Goal: Task Accomplishment & Management: Complete application form

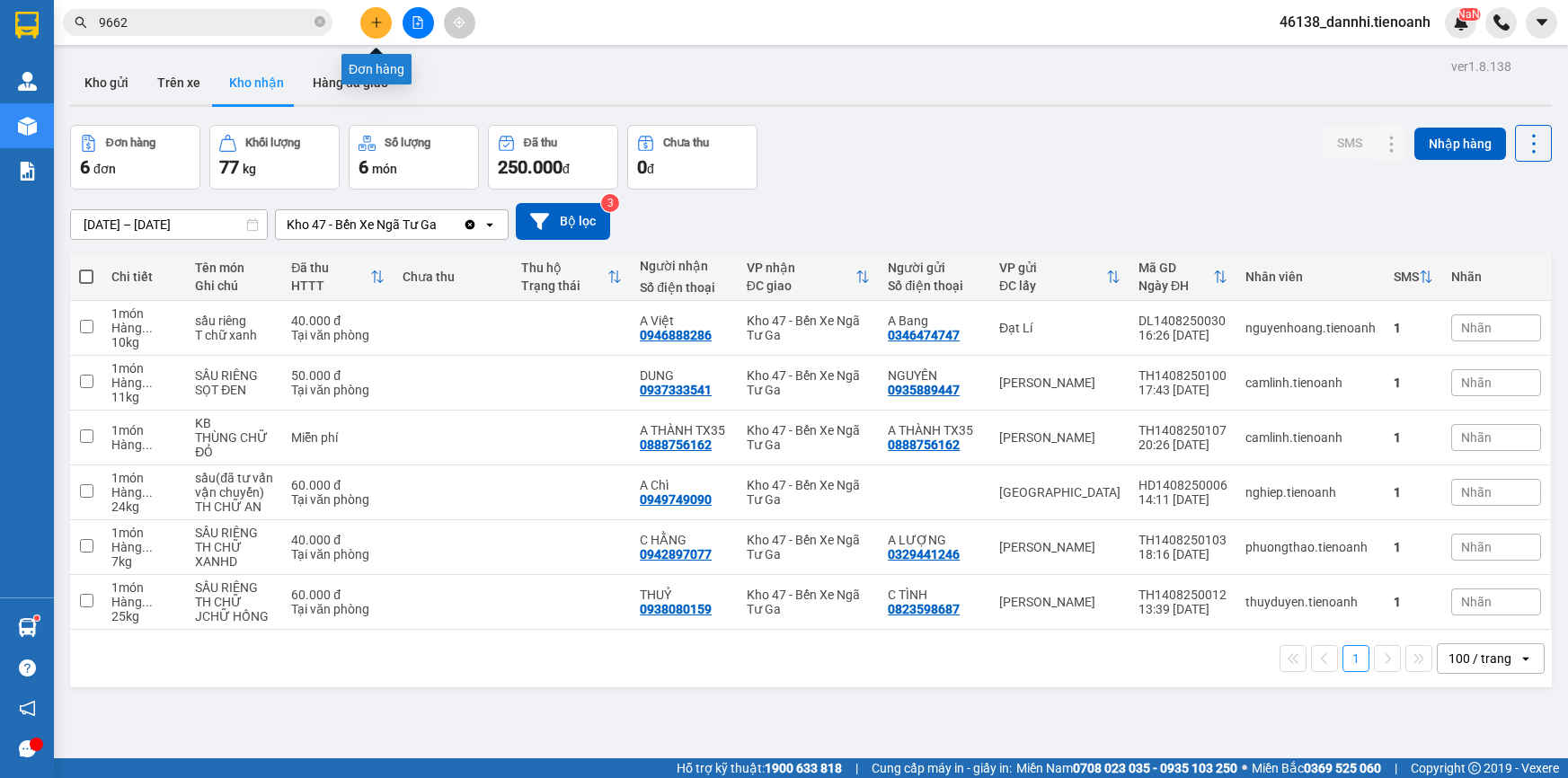
click at [373, 35] on button at bounding box center [376, 23] width 32 height 32
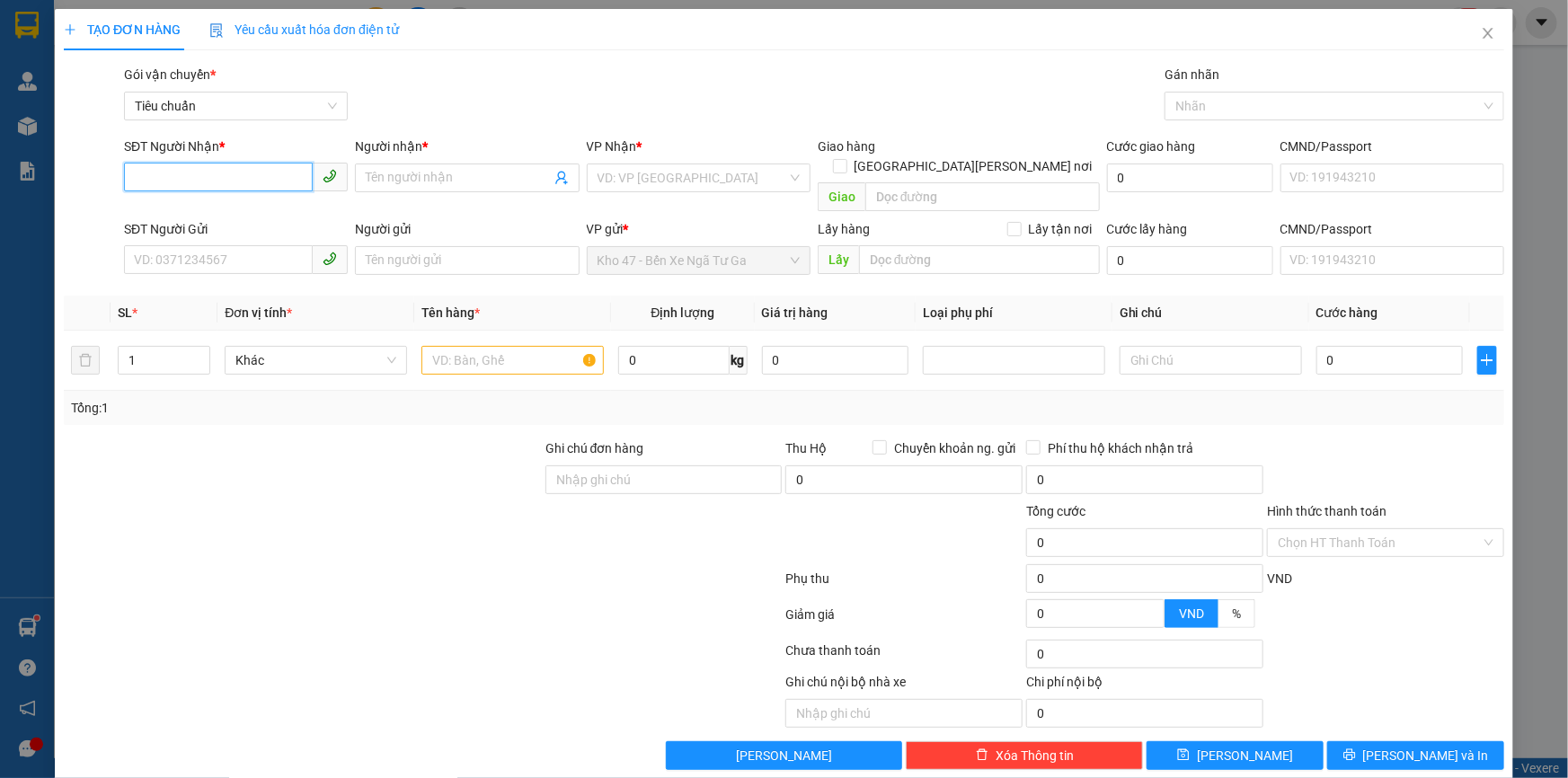
click at [222, 190] on input "SĐT Người Nhận *" at bounding box center [219, 177] width 189 height 29
type input "0908029408"
click at [275, 209] on div "0908029408 - A [PERSON_NAME]" at bounding box center [234, 213] width 200 height 20
type input "A Hiếu"
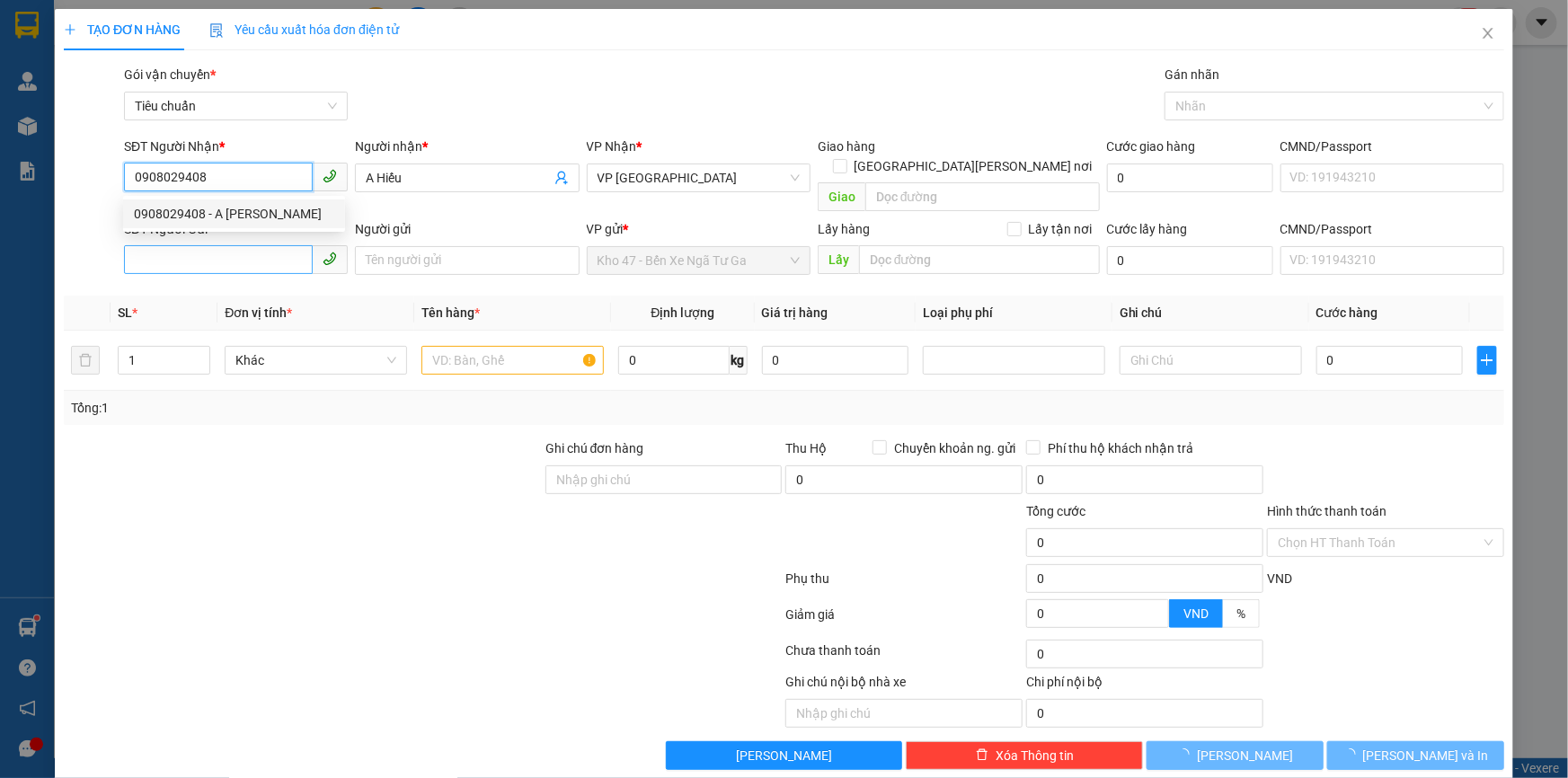
type input "80.000"
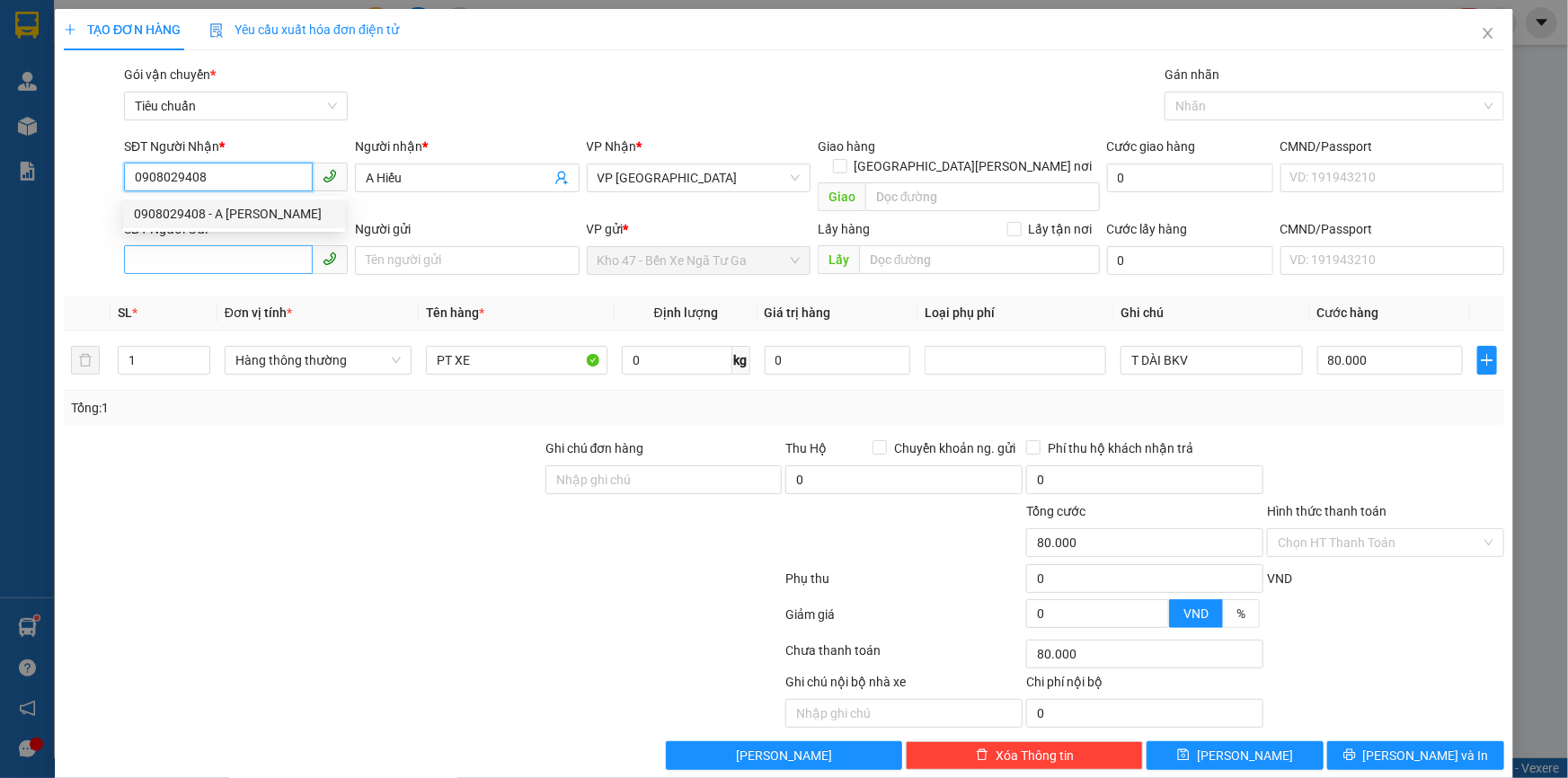
type input "0908029408"
click at [240, 245] on input "SĐT Người Gửi" at bounding box center [219, 259] width 189 height 29
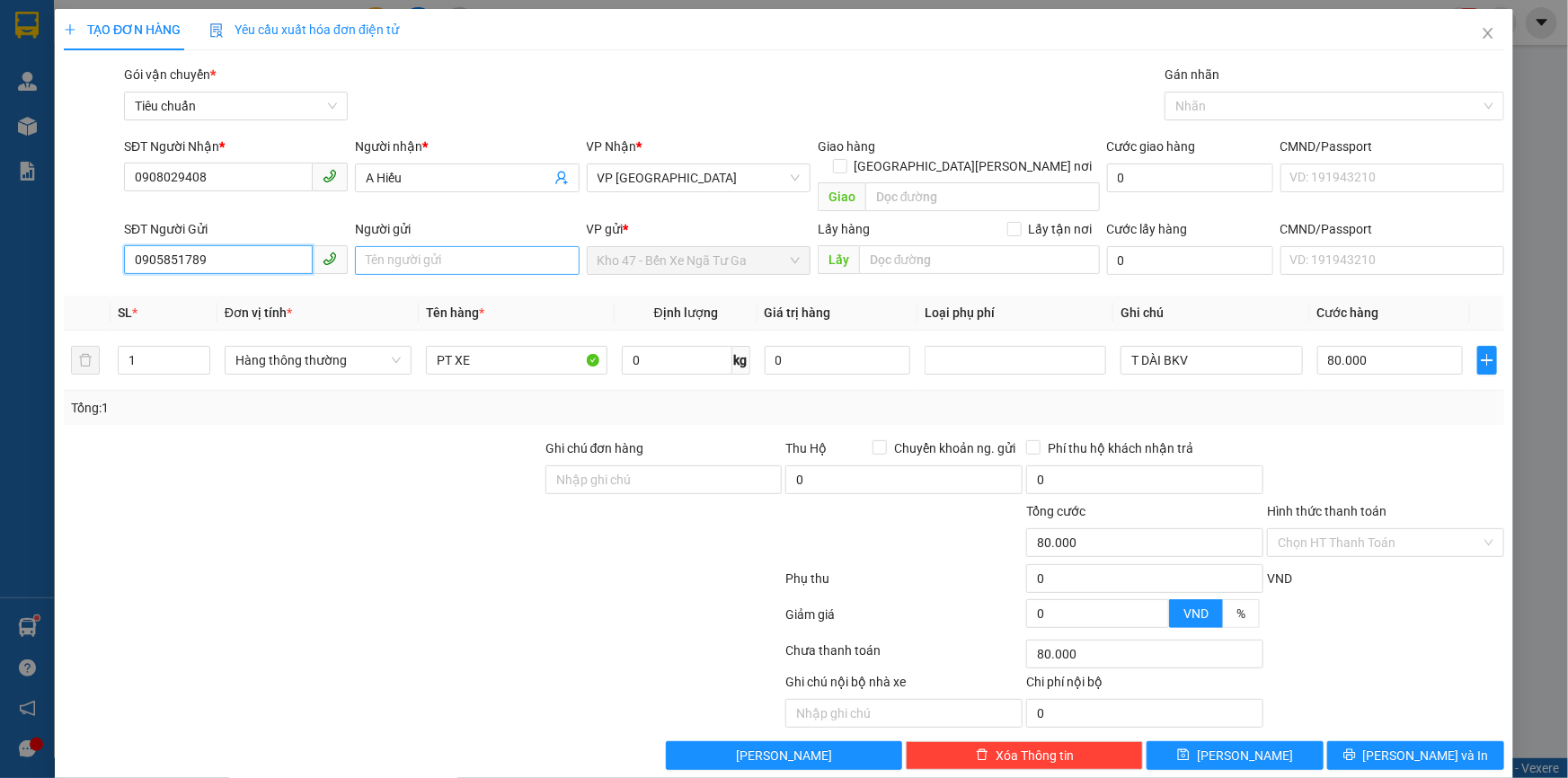
type input "0905851789"
click at [379, 246] on input "Người gửi" at bounding box center [467, 260] width 223 height 29
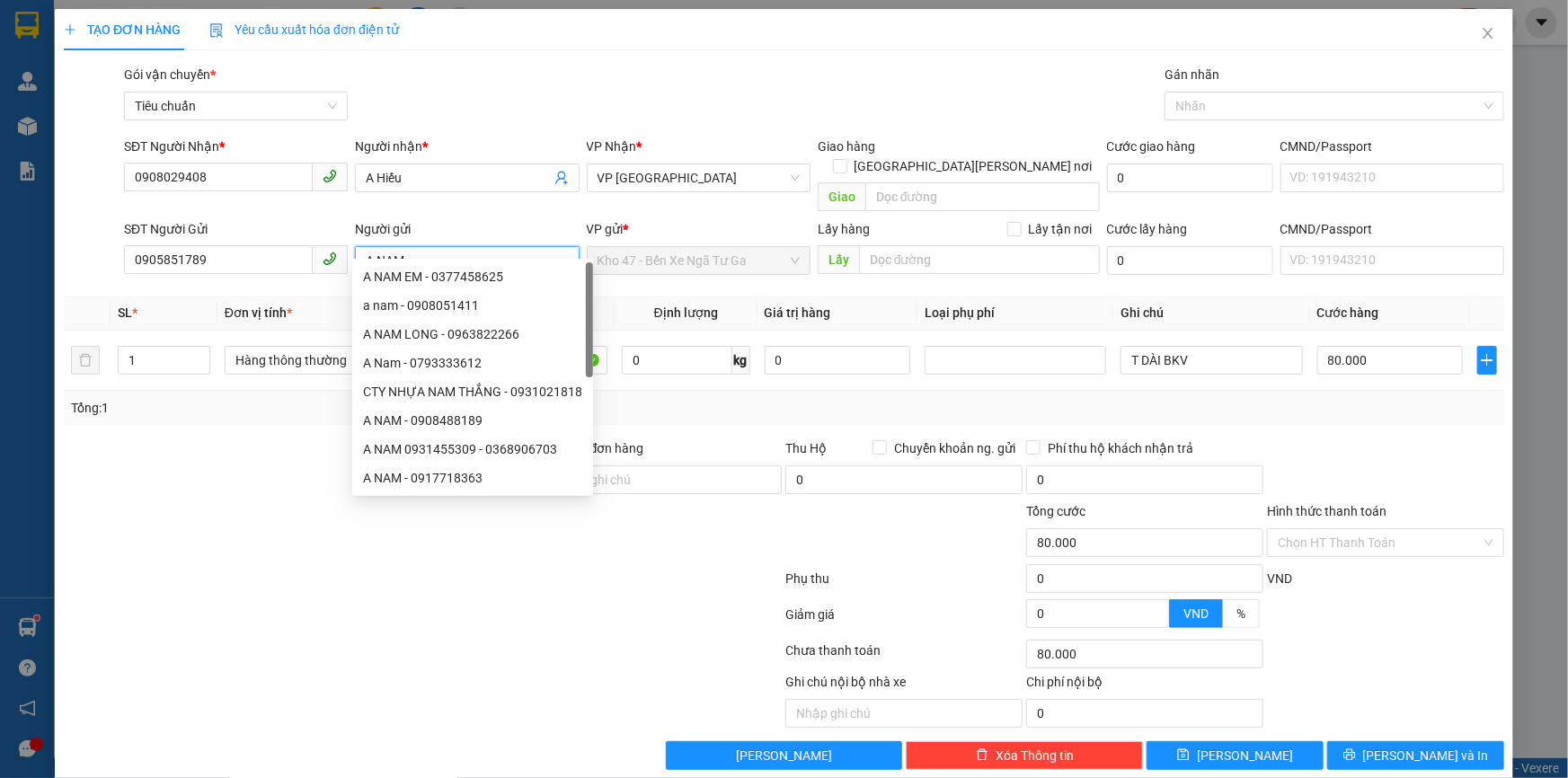
type input "A NAM"
click at [238, 448] on div at bounding box center [302, 469] width 482 height 63
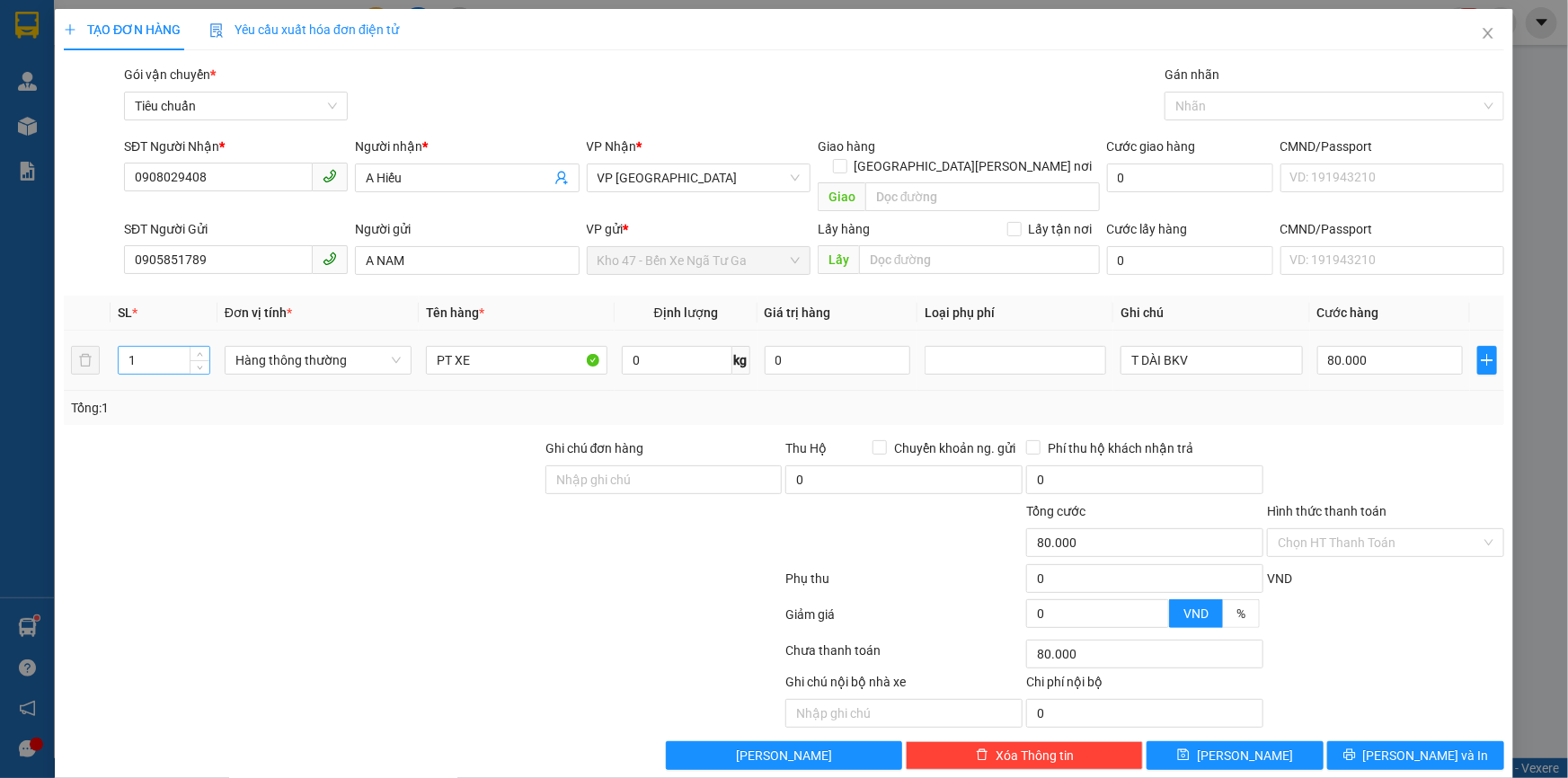
click at [152, 347] on input "1" at bounding box center [164, 360] width 91 height 27
type input "6"
click at [221, 517] on div at bounding box center [302, 532] width 482 height 63
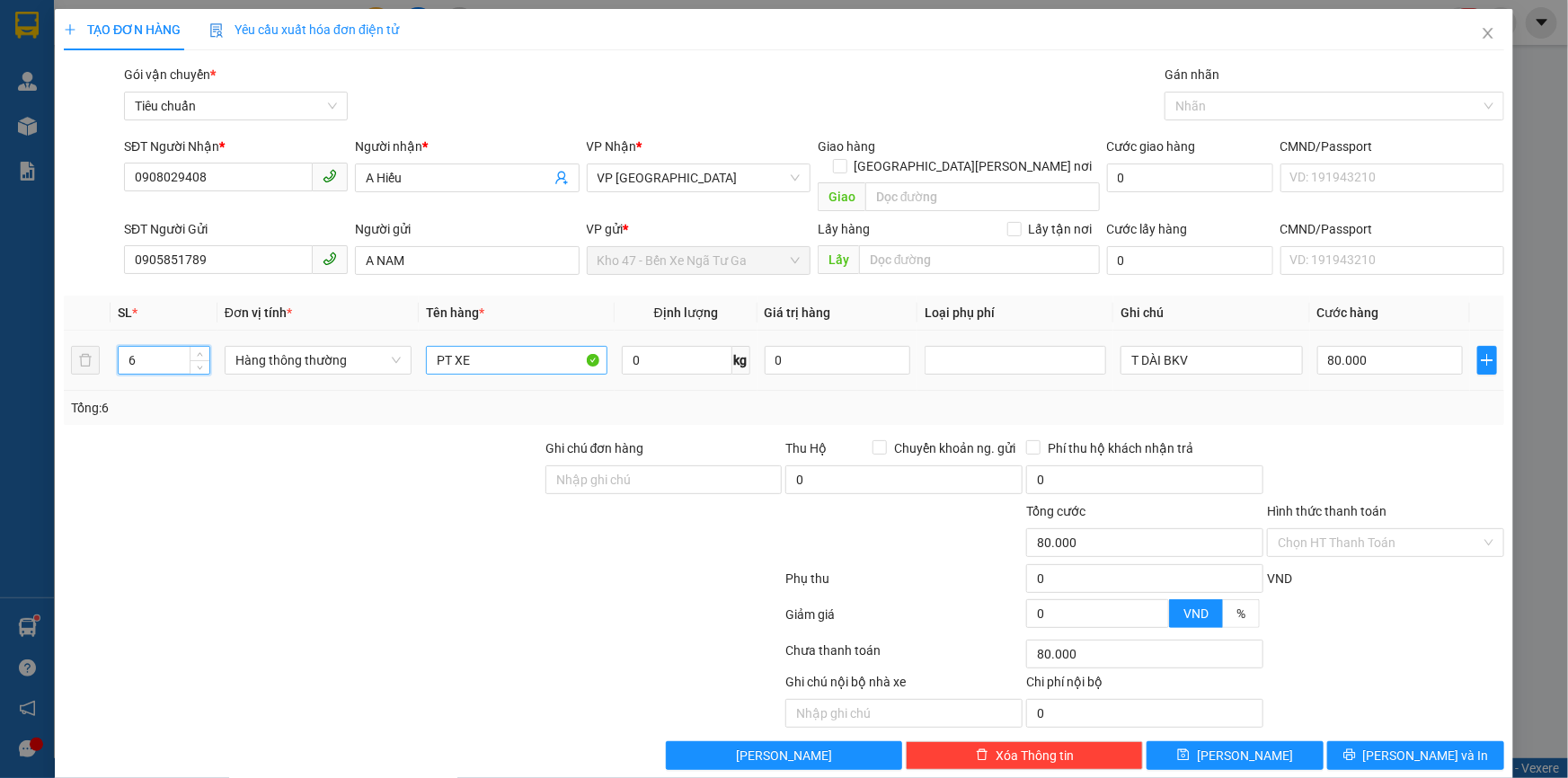
type input "0"
click at [457, 346] on input "PT XE" at bounding box center [516, 360] width 181 height 29
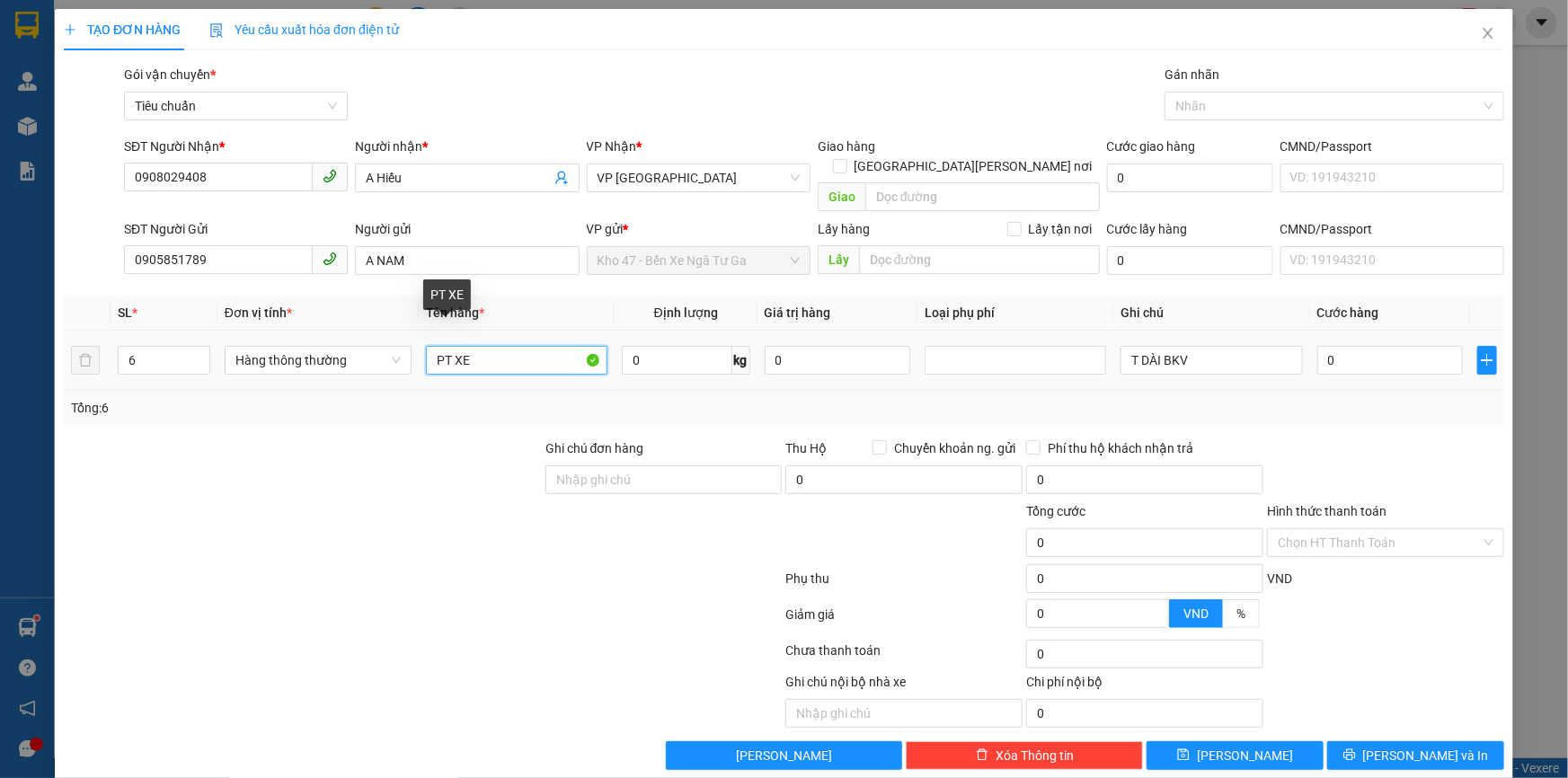
click at [457, 346] on input "PT XE" at bounding box center [516, 360] width 181 height 29
type input "[PERSON_NAME] ĐIỆN"
click at [408, 742] on div "[PERSON_NAME] nháp Xóa Thông tin [PERSON_NAME] và In" at bounding box center [784, 756] width 1444 height 29
click at [659, 351] on input "0" at bounding box center [677, 360] width 110 height 29
type input "3"
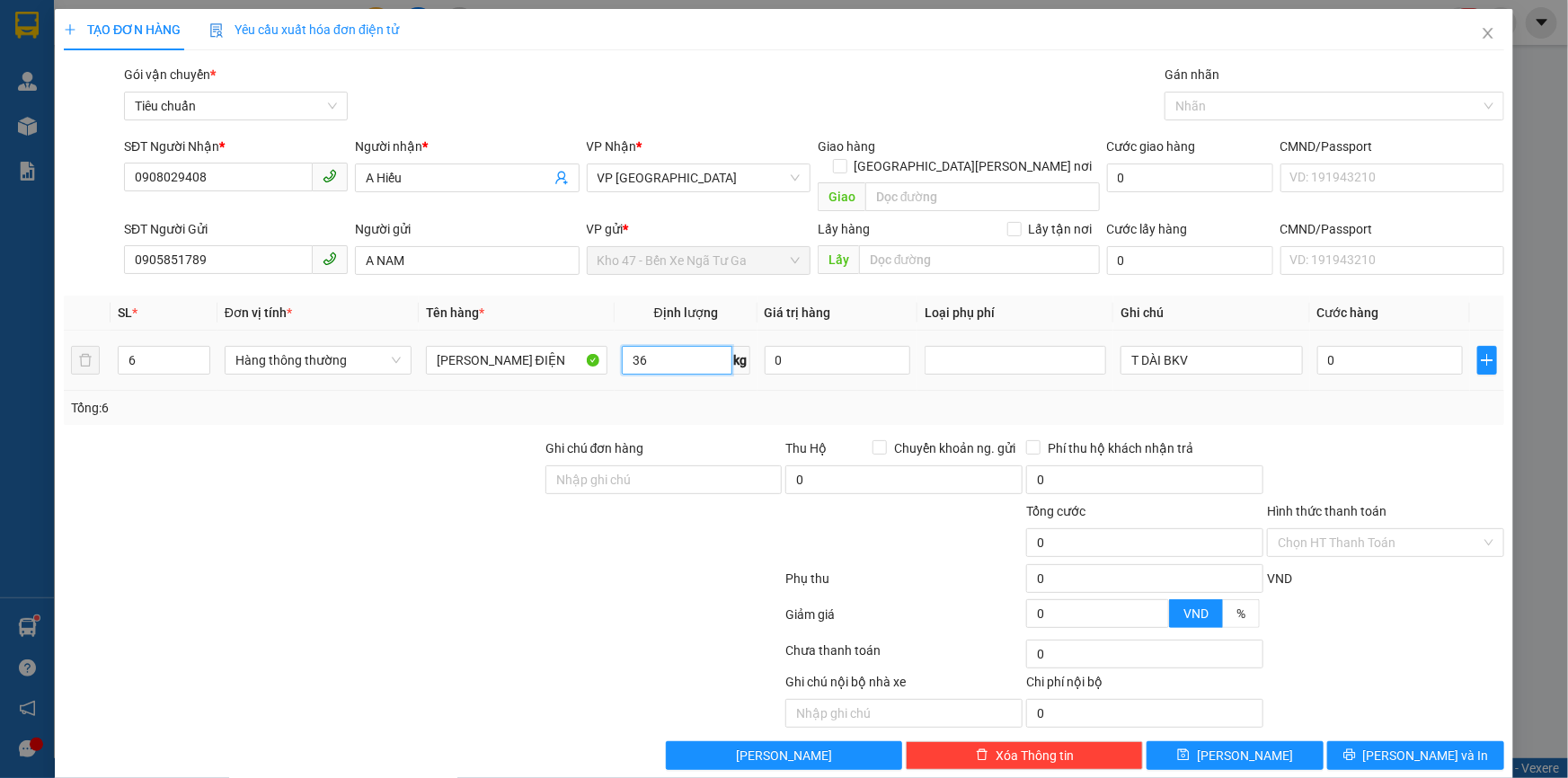
type input "36"
click at [737, 398] on div "Tổng: 6" at bounding box center [784, 408] width 1426 height 20
type input "80.000"
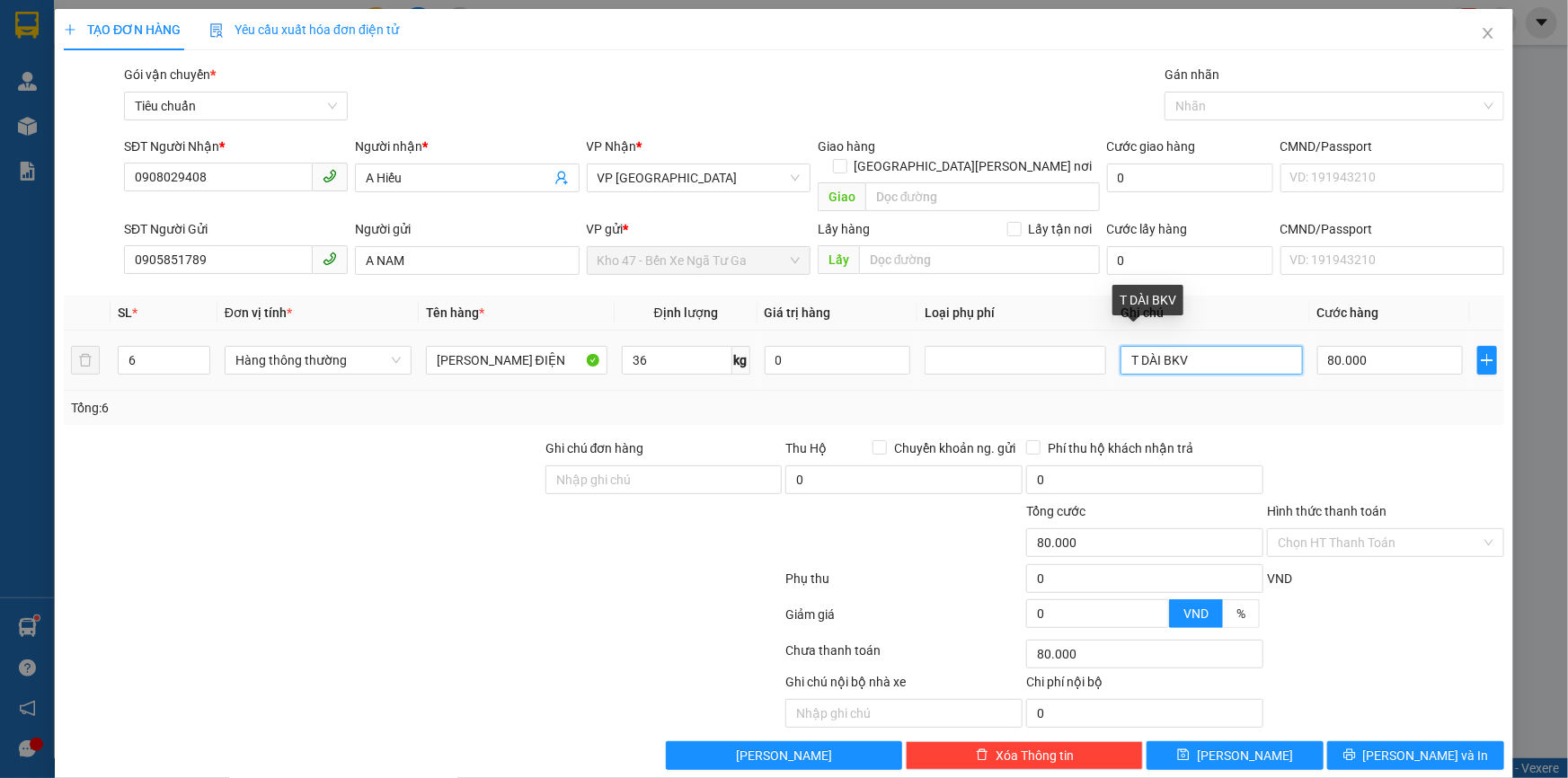
click at [1192, 346] on input "T DÀI BKV" at bounding box center [1211, 360] width 181 height 29
type input "8"
click at [1162, 346] on input "6 [PERSON_NAME] BBC" at bounding box center [1211, 360] width 181 height 29
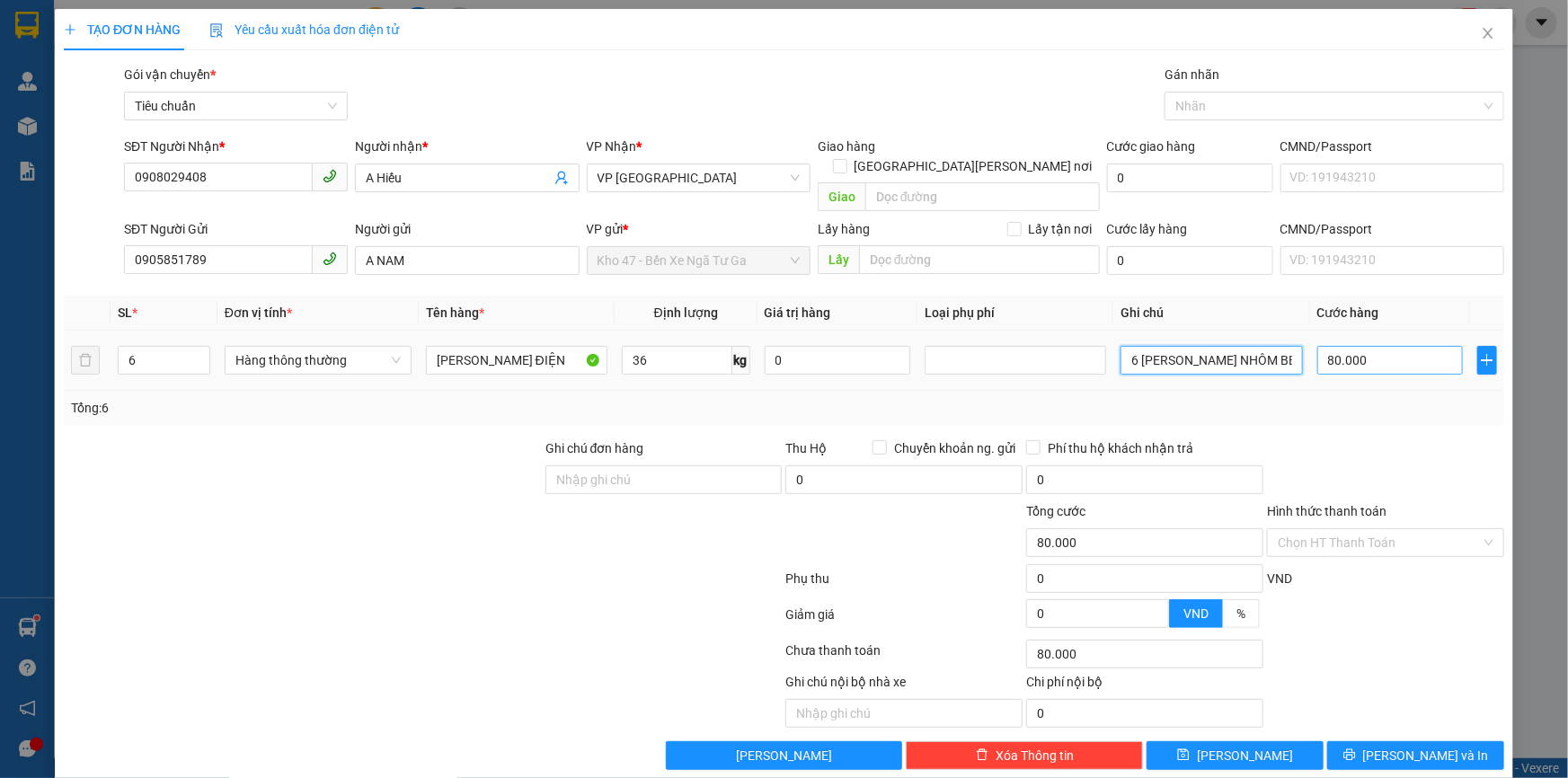
type input "6 [PERSON_NAME] NHÔM BBC"
click at [1344, 346] on input "80.000" at bounding box center [1390, 360] width 147 height 29
type input "8"
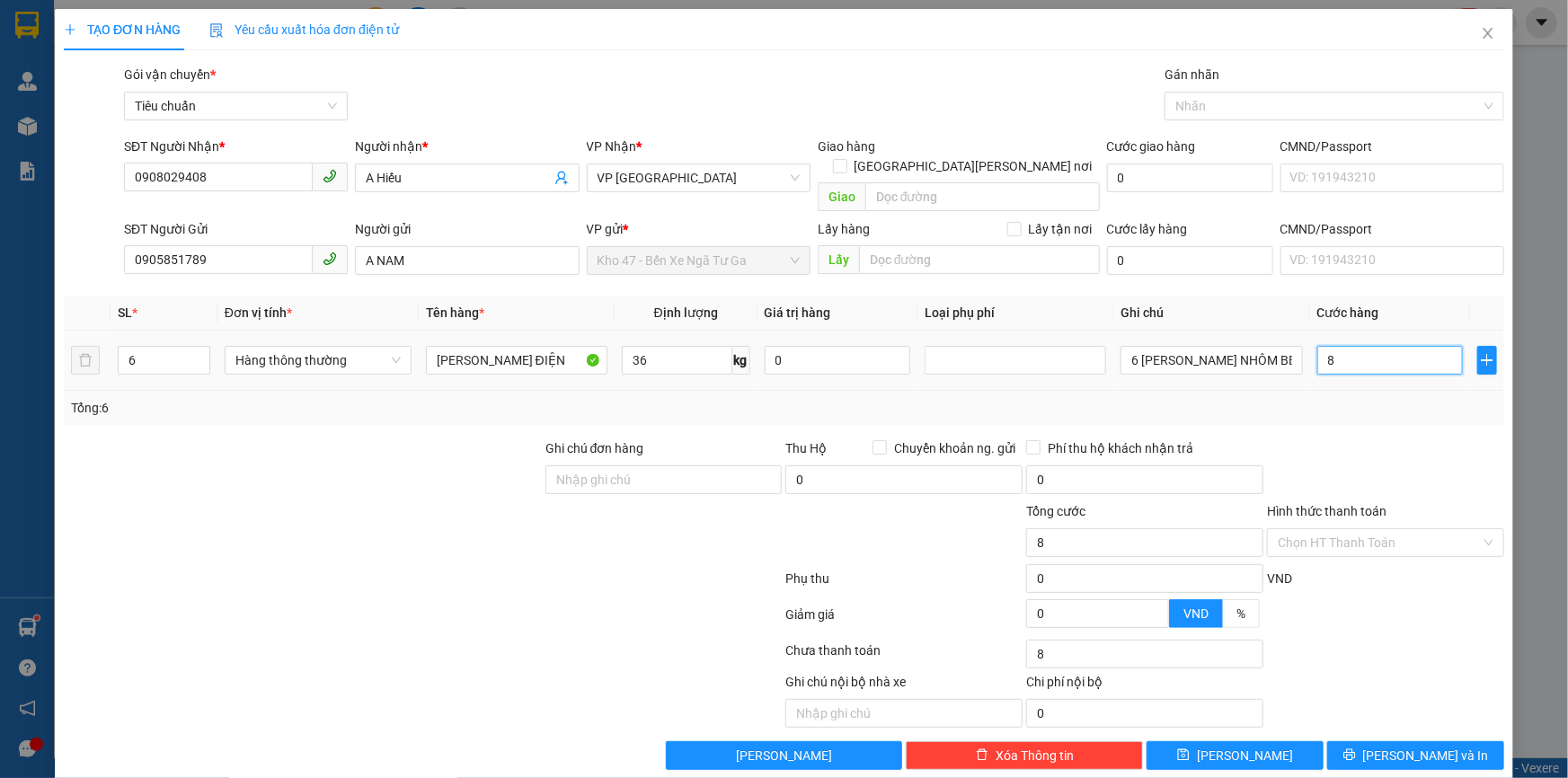
type input "80"
type input "0"
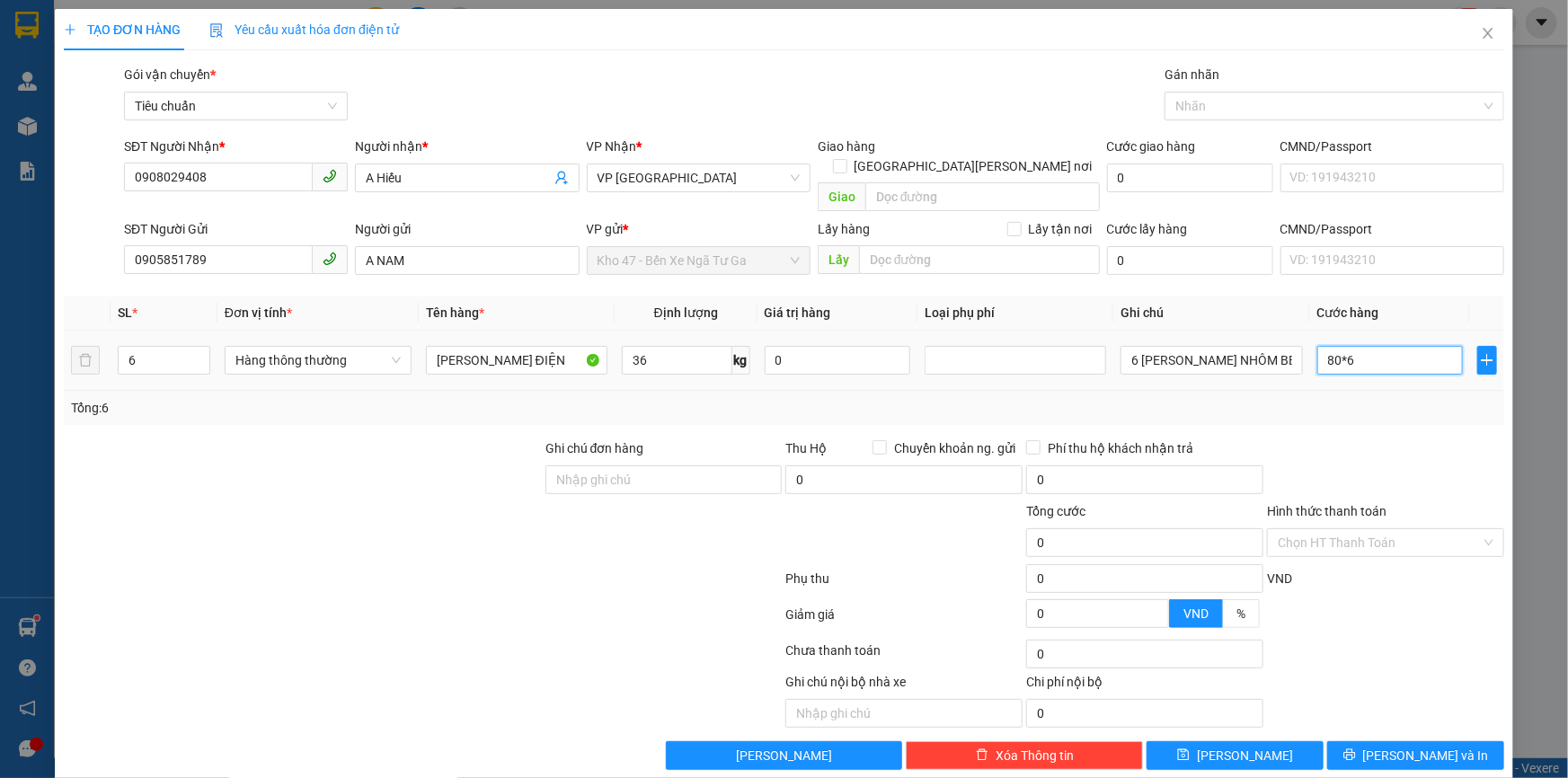
type input "80*6"
type input "480.000"
click at [1349, 398] on div "Tổng: 6" at bounding box center [784, 408] width 1426 height 20
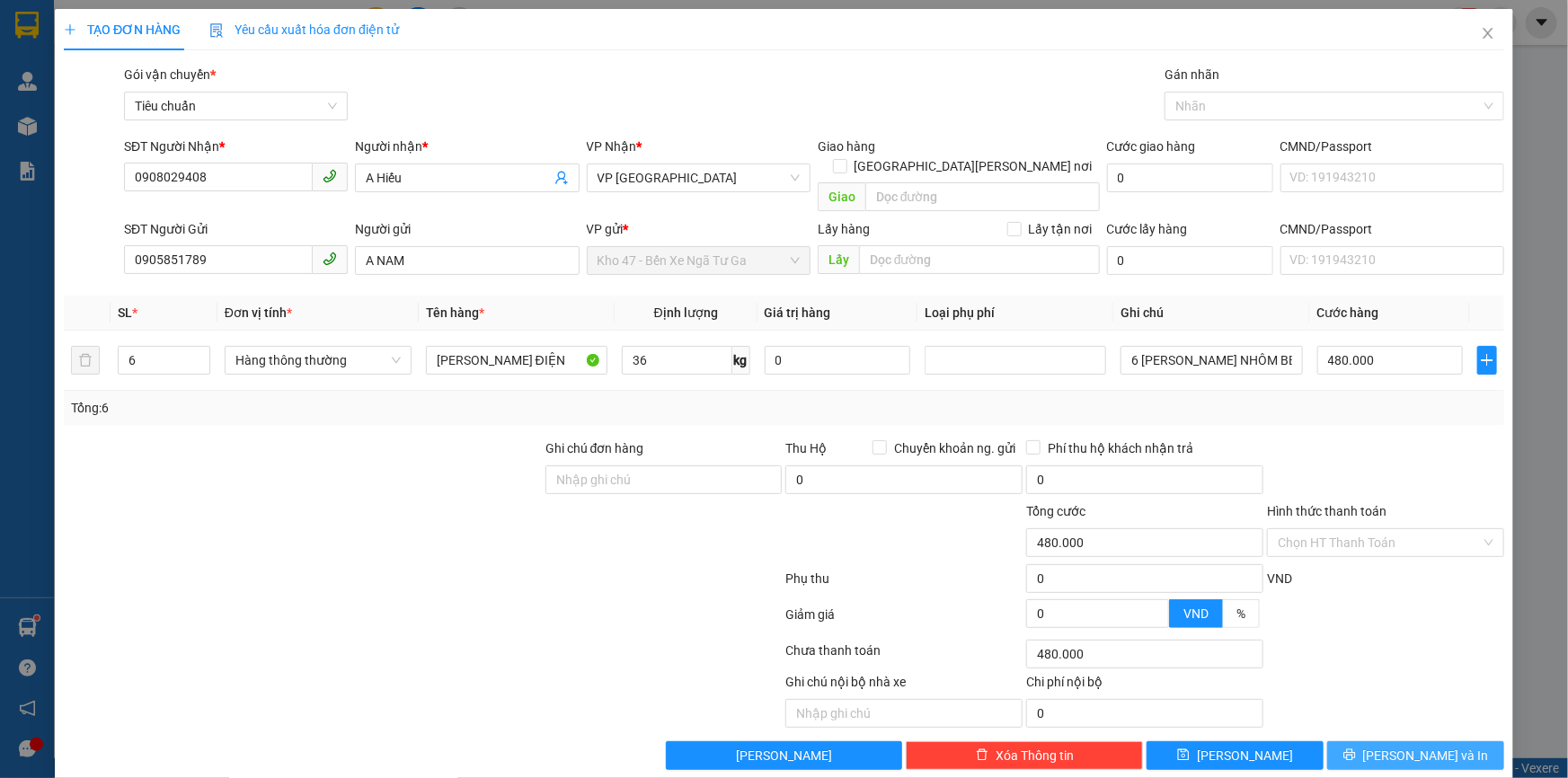
click at [1366, 742] on button "[PERSON_NAME] và In" at bounding box center [1415, 756] width 177 height 29
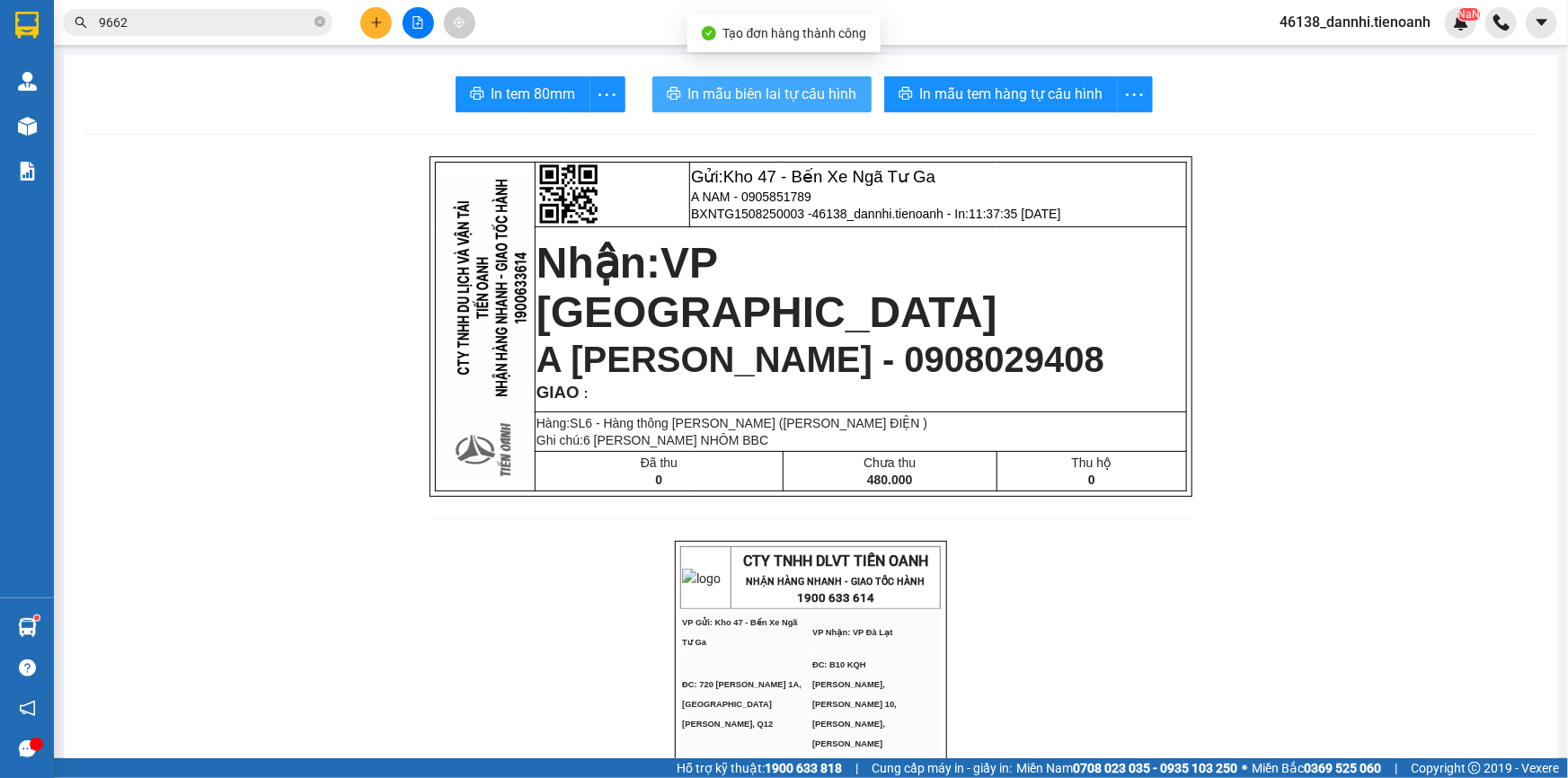
click at [767, 90] on span "In mẫu biên lai tự cấu hình" at bounding box center [772, 94] width 169 height 22
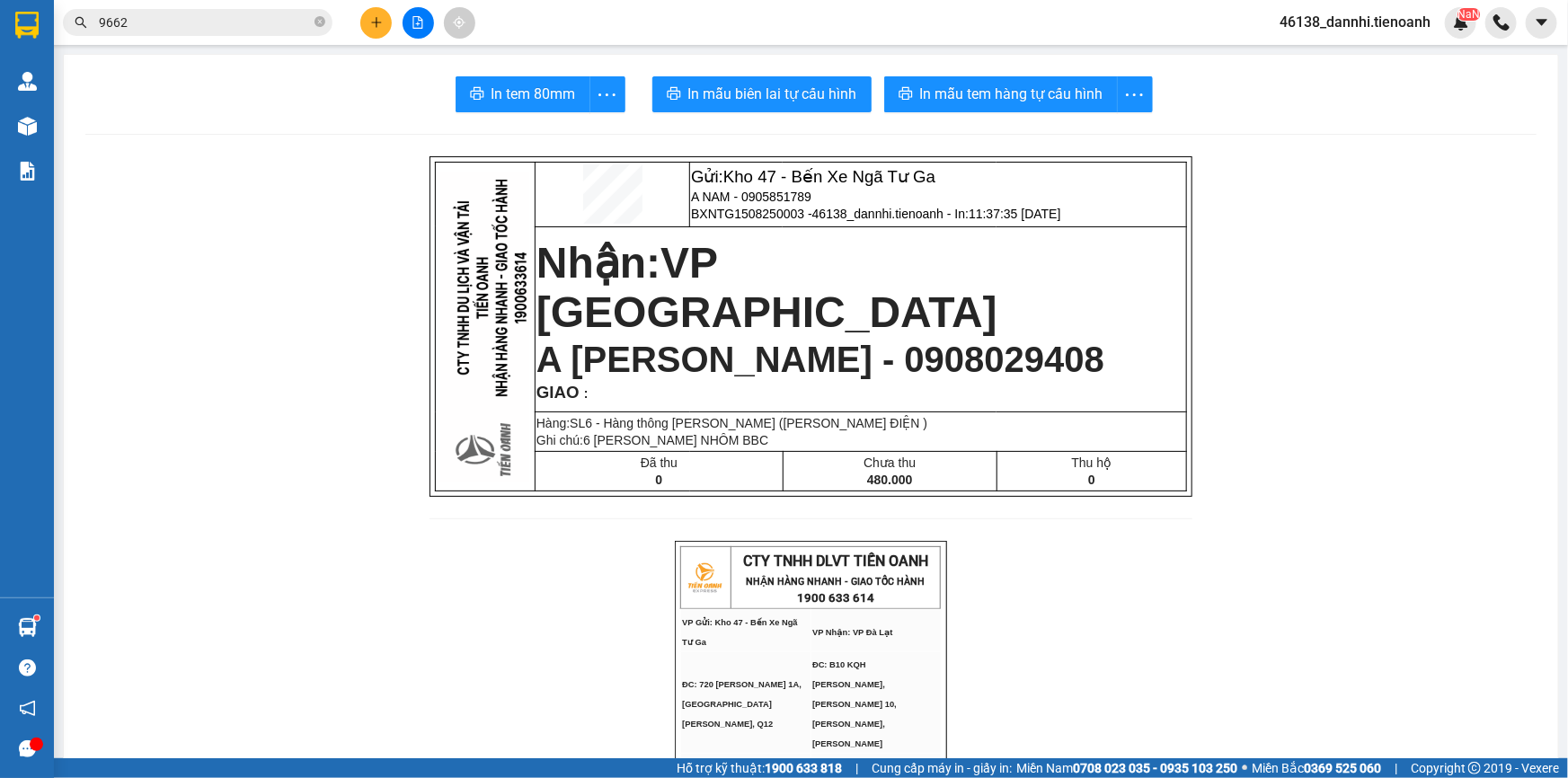
drag, startPoint x: 982, startPoint y: 133, endPoint x: 982, endPoint y: 90, distance: 43.0
click at [982, 90] on span "In mẫu tem hàng tự cấu hình" at bounding box center [1012, 94] width 183 height 22
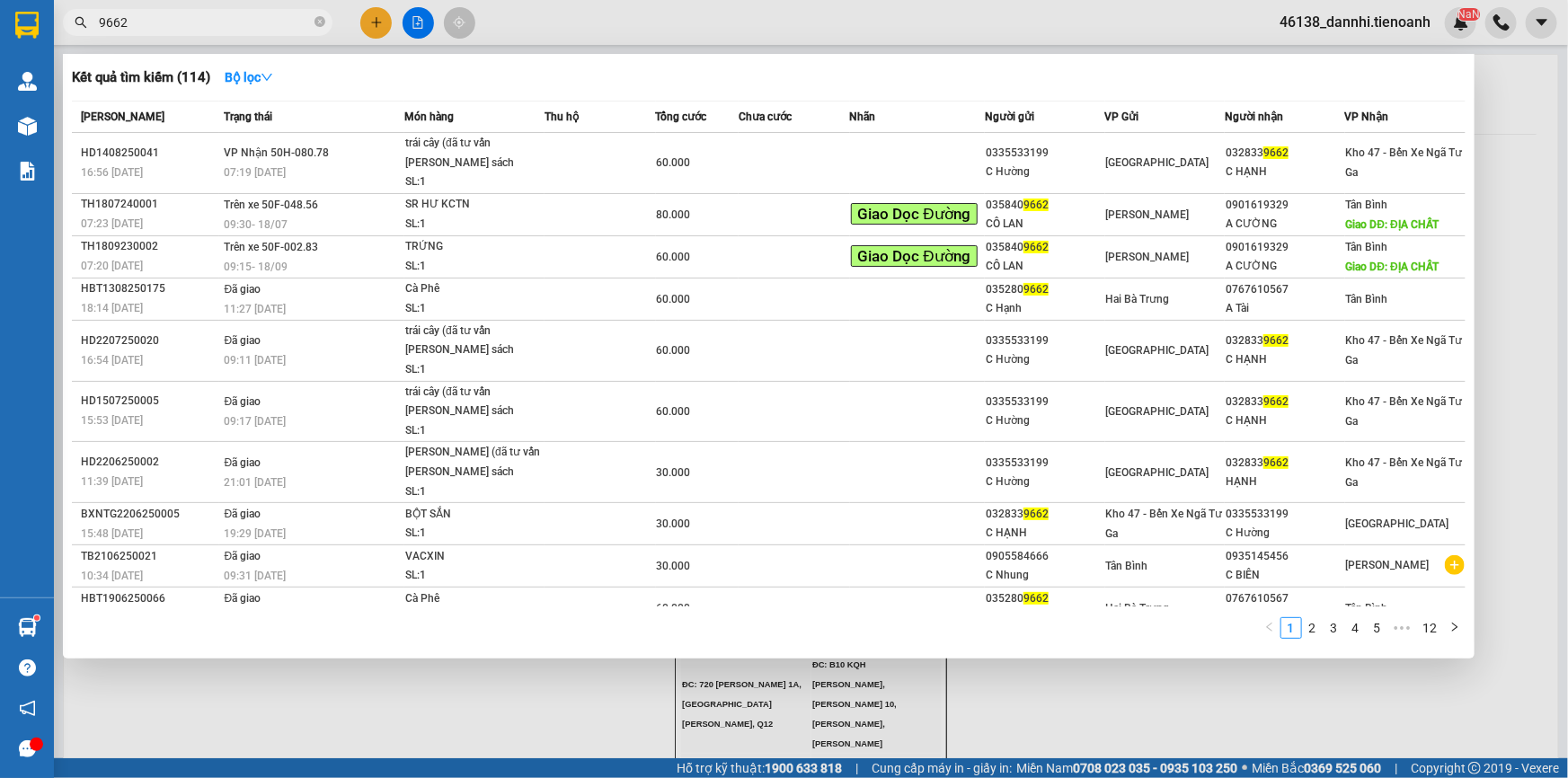
click at [304, 22] on input "9662" at bounding box center [205, 22] width 212 height 20
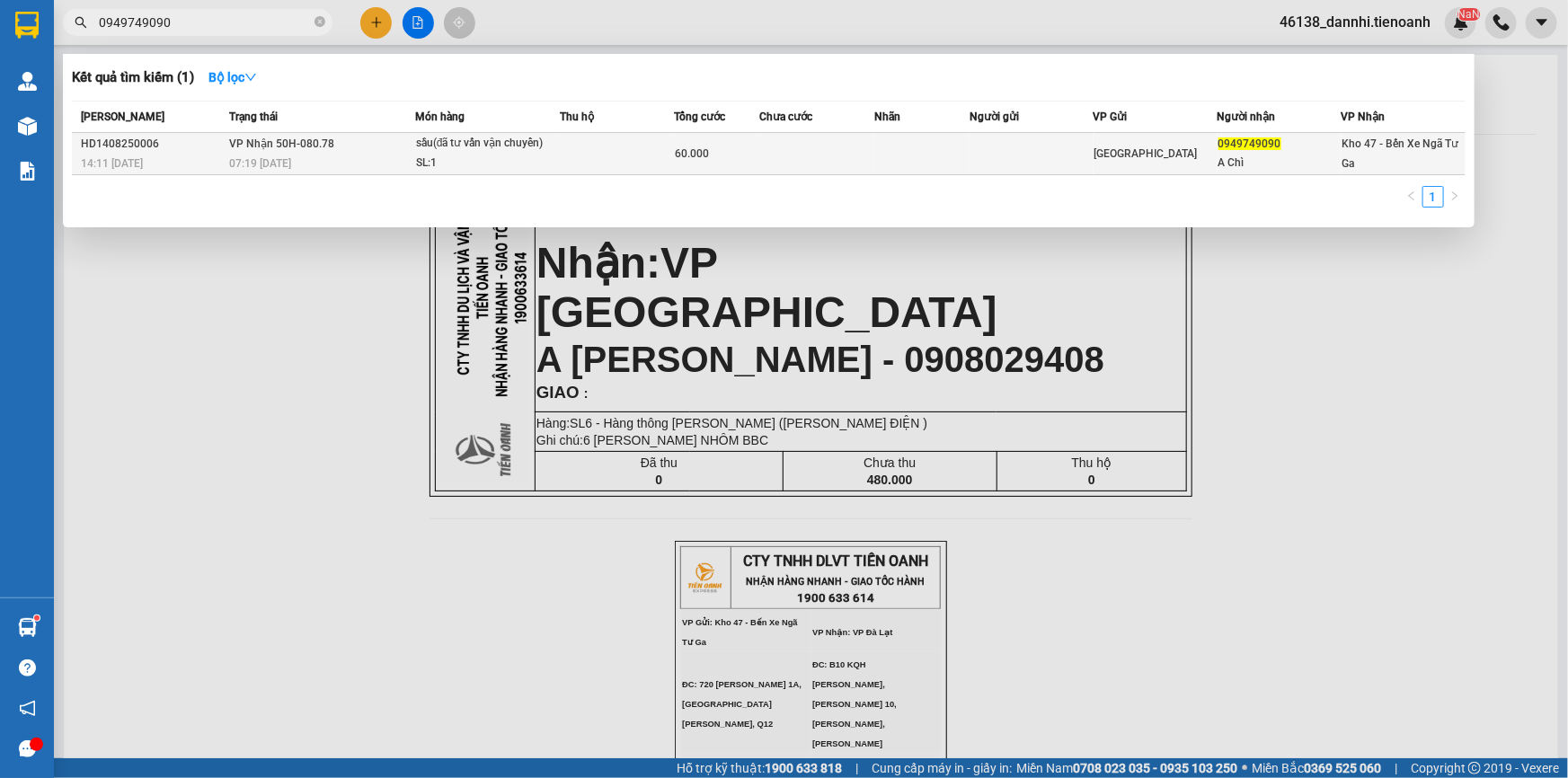
type input "0949749090"
click at [354, 151] on td "[PERSON_NAME] 50H-080.78 07:19 [DATE]" at bounding box center [320, 153] width 191 height 42
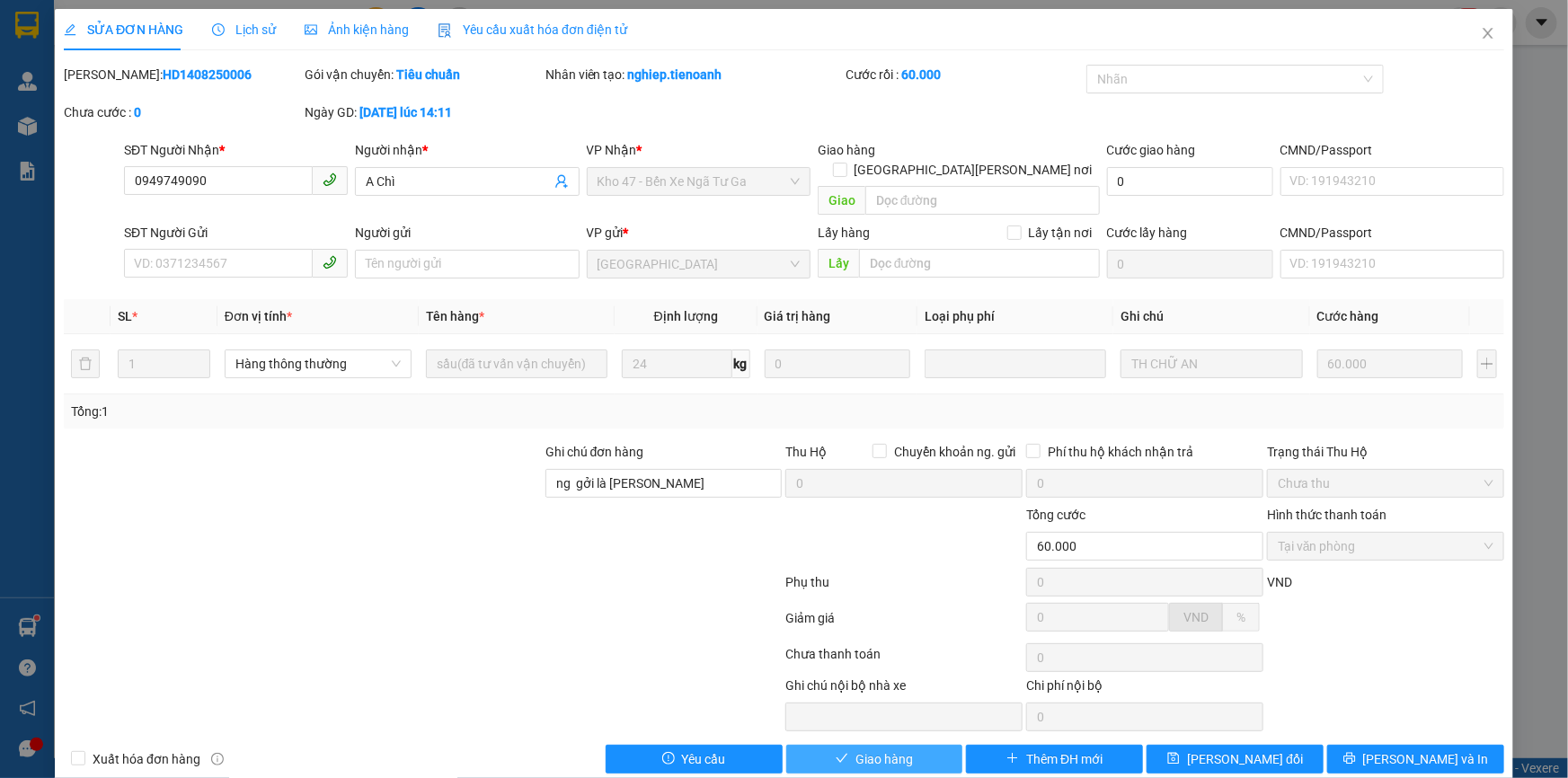
click at [825, 745] on button "Giao hàng" at bounding box center [874, 759] width 177 height 29
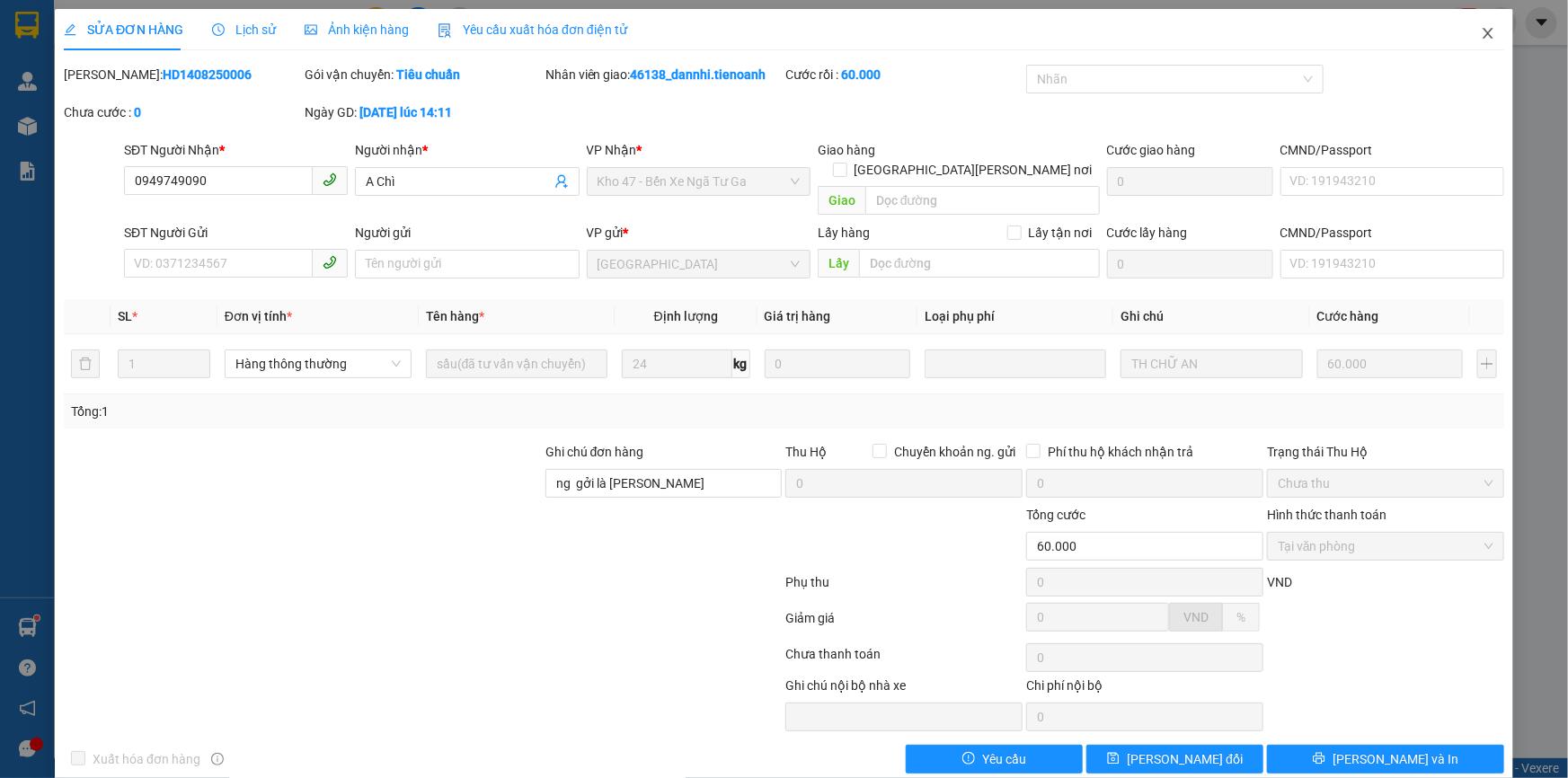
click at [1483, 32] on span "Close" at bounding box center [1488, 35] width 50 height 50
